Goal: Task Accomplishment & Management: Manage account settings

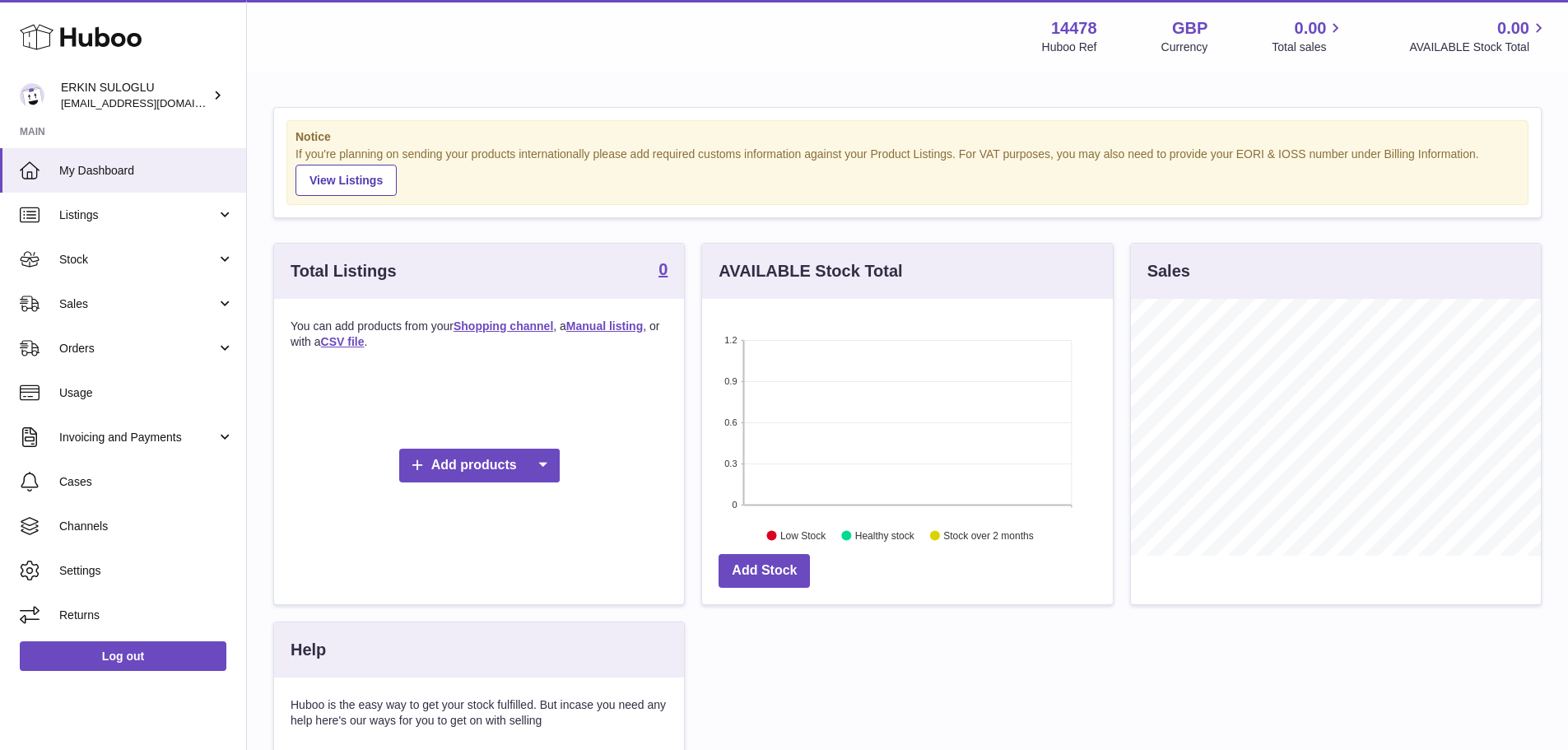
scroll to position [257, 411]
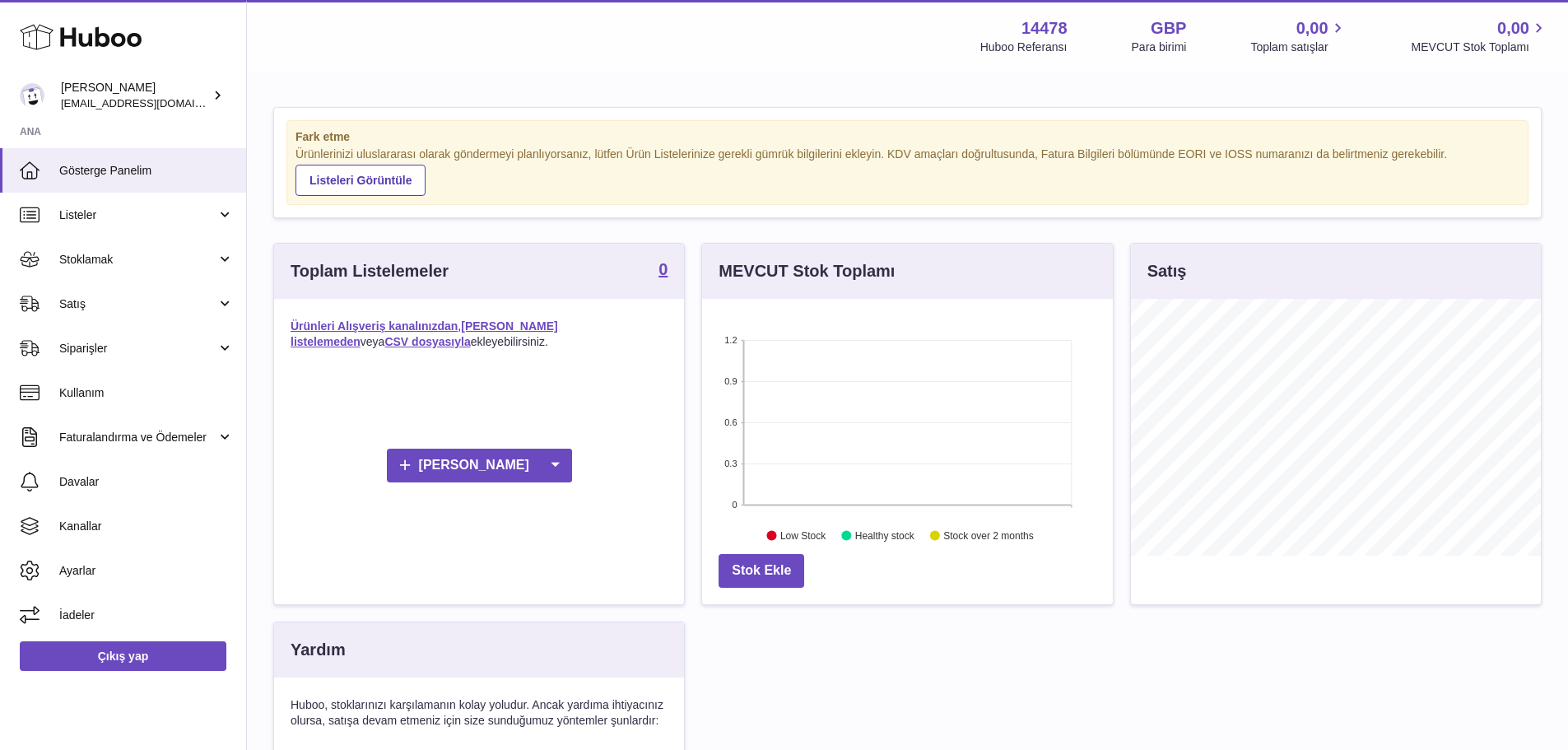
click at [576, 211] on div "Fark etme Ürünlerinizi uluslararası olarak göndermeyi planlıyorsanız, lütfen Ür…" at bounding box center [908, 162] width 1267 height 110
click at [95, 567] on font "Ayarlar" at bounding box center [77, 571] width 37 height 14
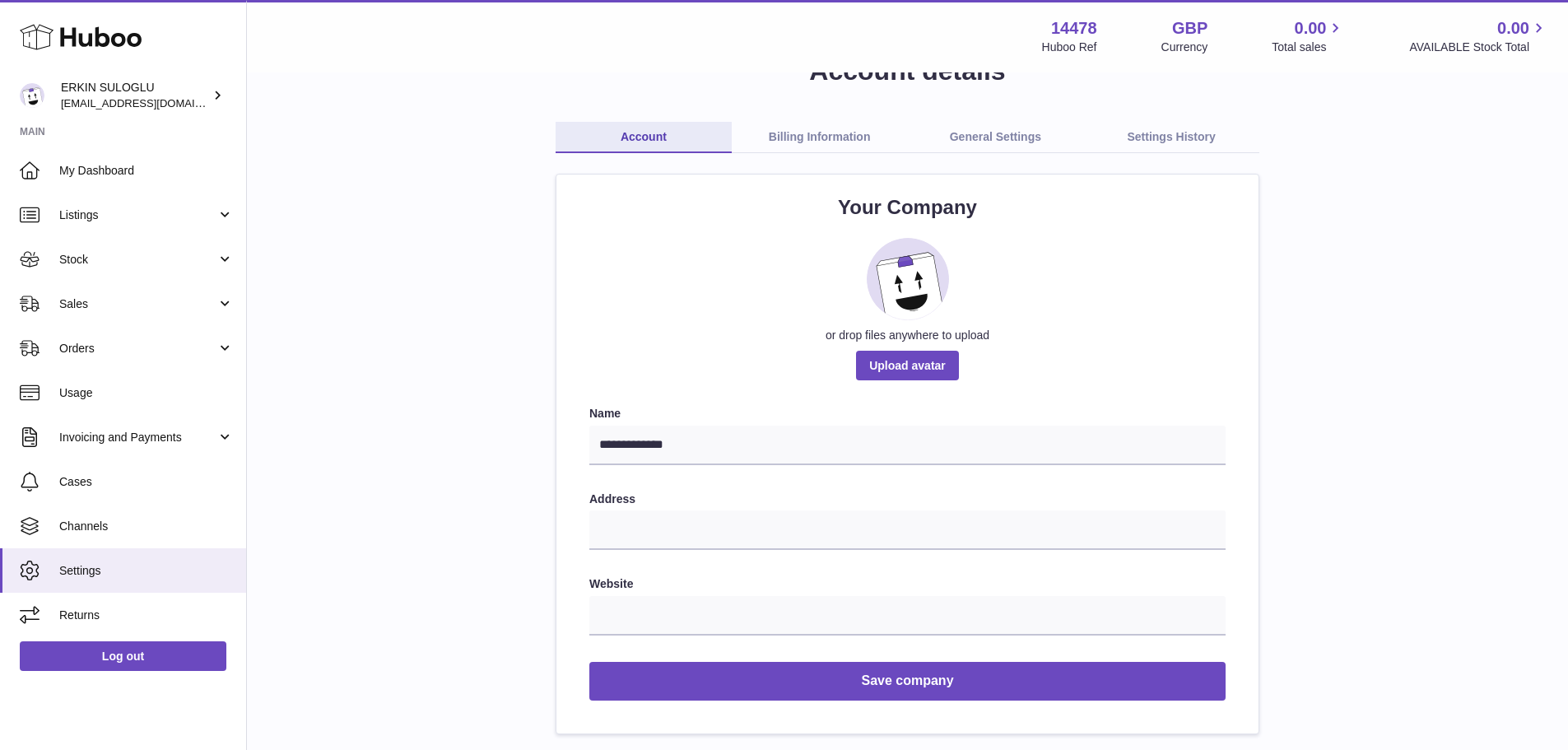
scroll to position [82, 0]
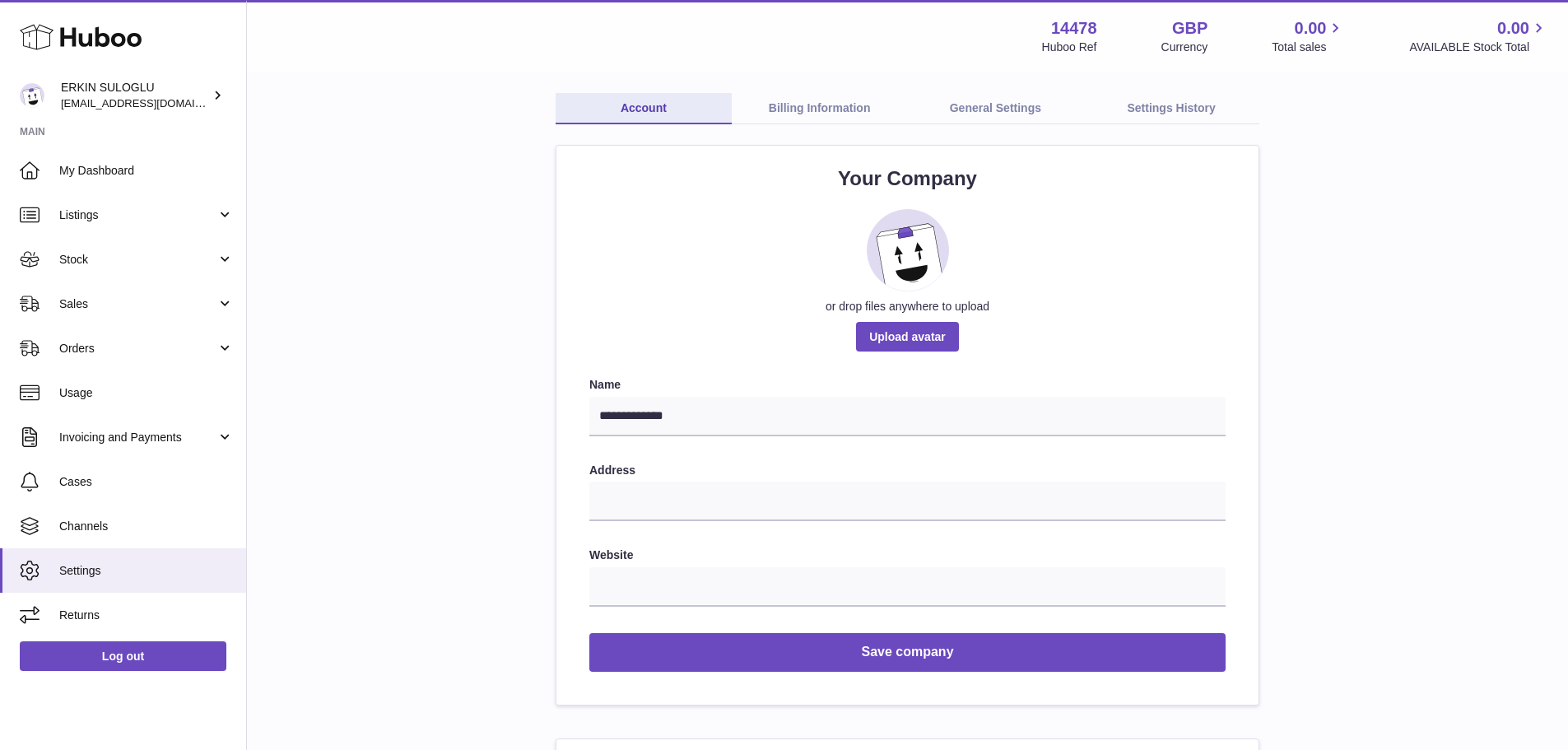
click at [810, 119] on link "Billing Information" at bounding box center [820, 109] width 176 height 31
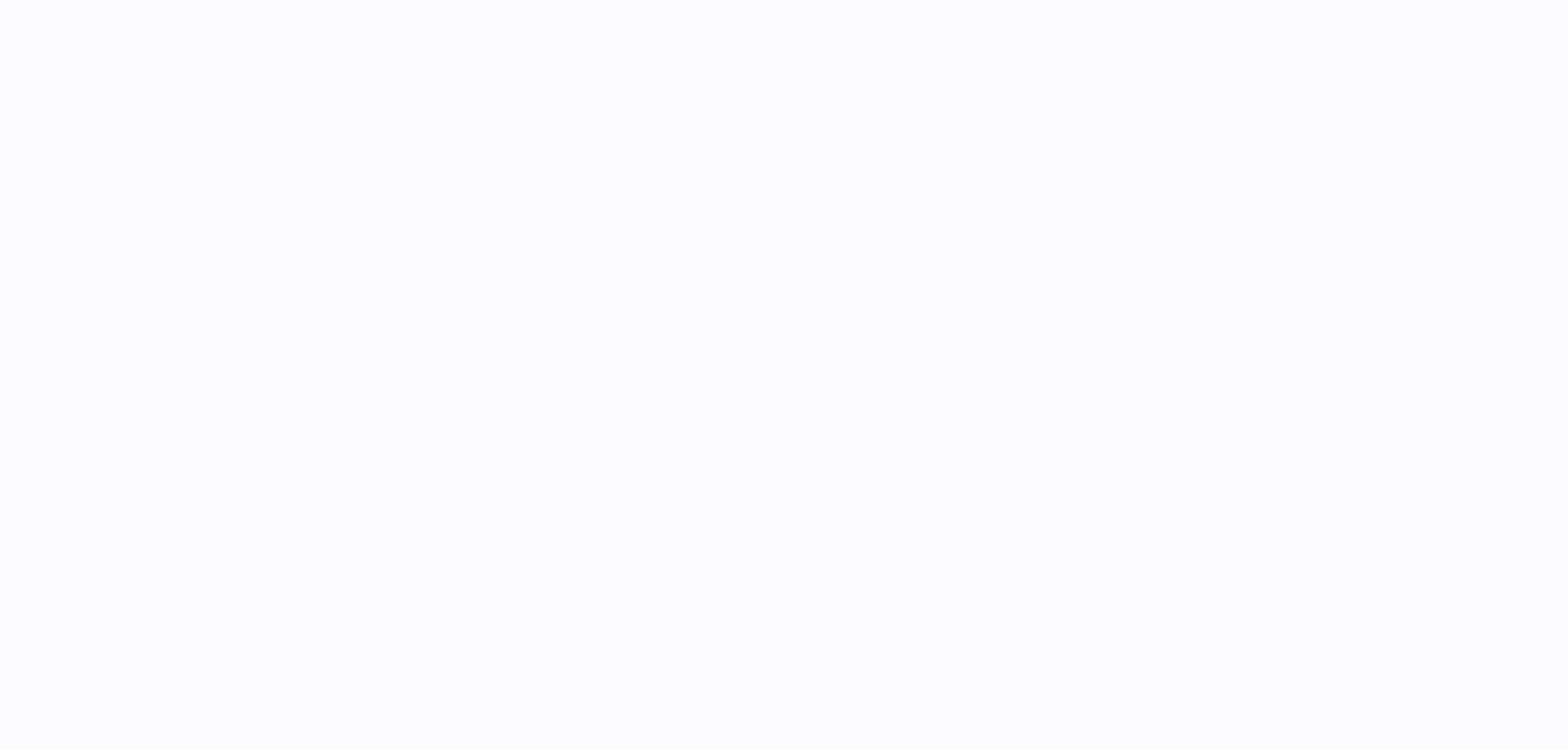
select select "**"
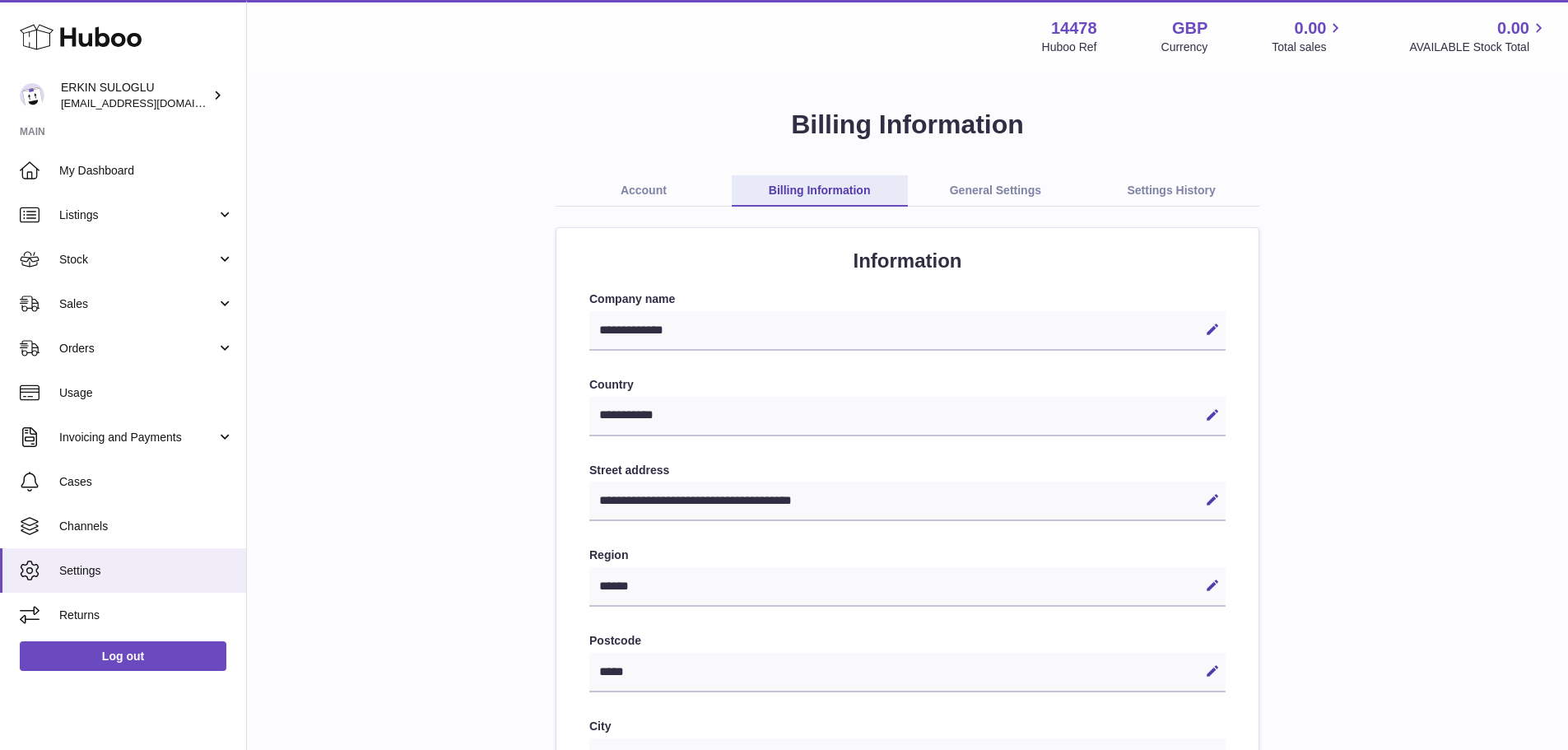
click at [656, 183] on link "Account" at bounding box center [643, 190] width 176 height 31
